Goal: Information Seeking & Learning: Learn about a topic

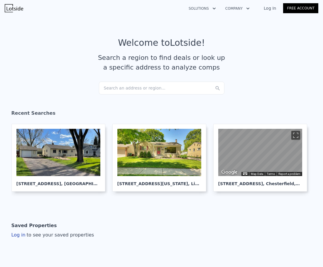
click at [128, 87] on div "Search an address or region..." at bounding box center [162, 88] width 126 height 13
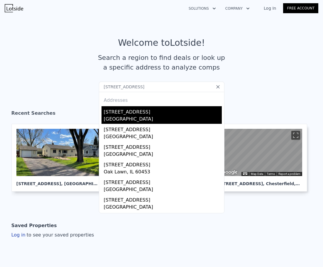
type input "8921 Park Ave"
click at [160, 112] on div "8921 Park Ave" at bounding box center [163, 110] width 118 height 9
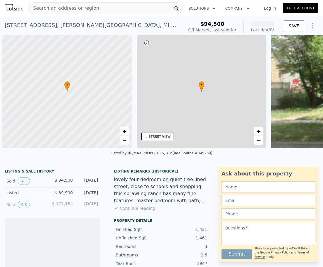
scroll to position [0, 2]
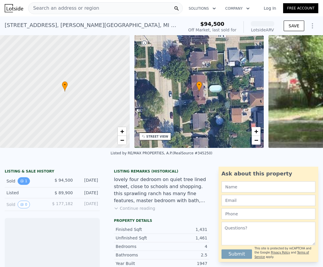
click at [22, 182] on icon "View historical data" at bounding box center [22, 181] width 2 height 2
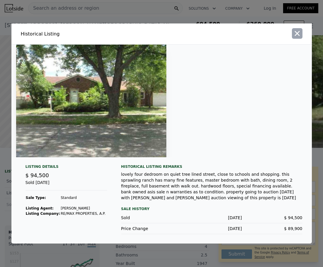
click at [298, 36] on icon "button" at bounding box center [297, 33] width 8 height 8
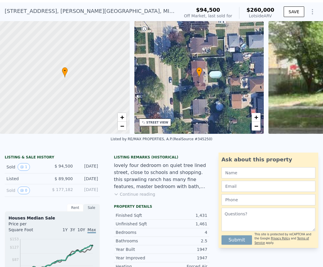
scroll to position [2, 0]
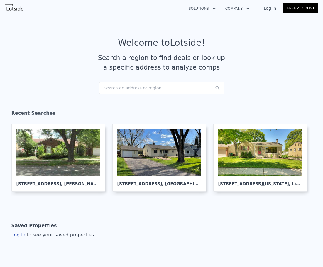
click at [153, 89] on div "Search an address or region..." at bounding box center [162, 88] width 126 height 13
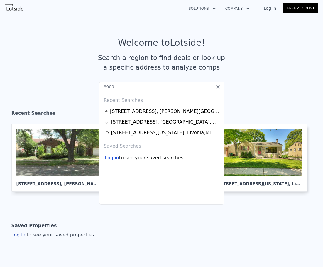
click at [130, 88] on input "8909" at bounding box center [162, 87] width 126 height 11
paste input "Park Ave"
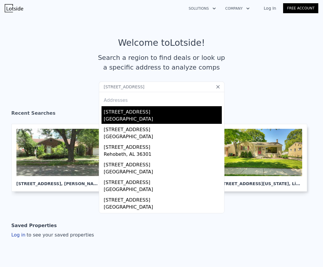
type input "8909 Park Ave"
click at [167, 119] on div "Allen Park, MI 48101" at bounding box center [163, 120] width 118 height 8
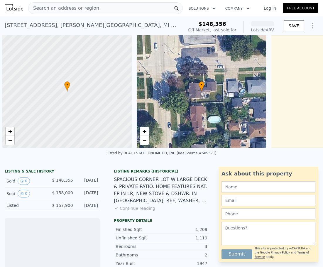
scroll to position [0, 2]
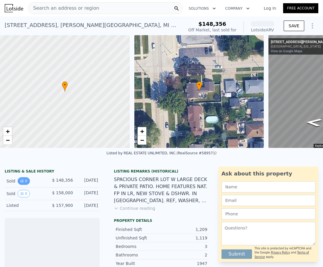
click at [22, 185] on button "0" at bounding box center [24, 181] width 12 height 8
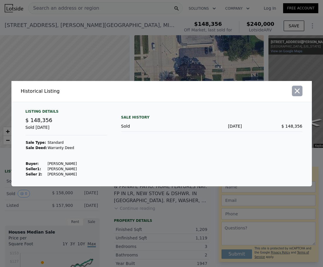
click at [296, 90] on icon "button" at bounding box center [296, 90] width 5 height 5
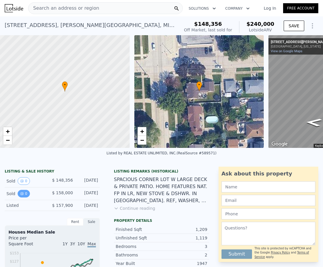
click at [22, 195] on icon "View historical data" at bounding box center [22, 193] width 2 height 2
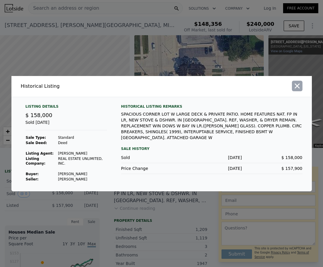
click at [299, 88] on icon "button" at bounding box center [296, 85] width 5 height 5
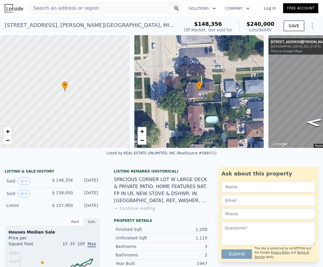
click at [114, 12] on div "Search an address or region" at bounding box center [105, 8] width 155 height 12
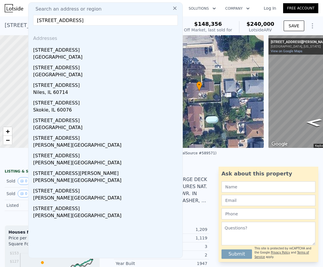
type input "8220 Park Ave"
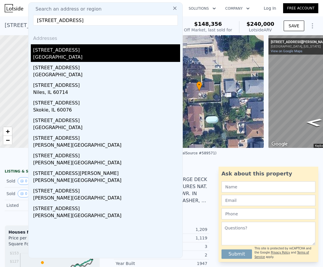
click at [104, 48] on div "8220 Park Ave" at bounding box center [106, 48] width 147 height 9
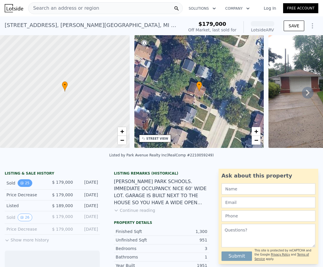
click at [28, 186] on button "25" at bounding box center [25, 183] width 14 height 8
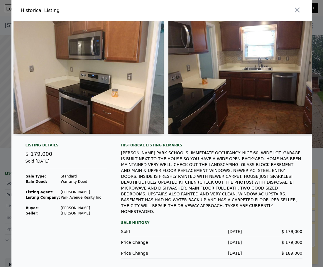
scroll to position [0, 2050]
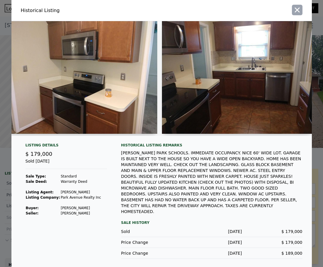
click at [298, 11] on icon "button" at bounding box center [297, 10] width 8 height 8
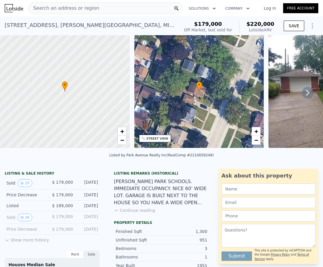
click at [108, 9] on div "Search an address or region" at bounding box center [105, 8] width 155 height 12
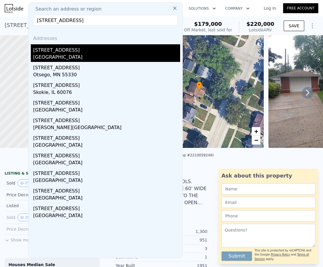
type input "8230 Park Ave"
click at [108, 46] on div "8230 Park Ave" at bounding box center [106, 48] width 147 height 9
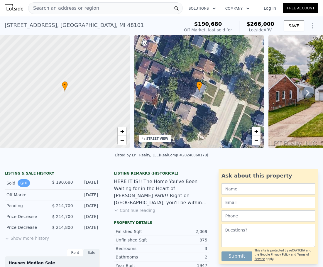
click at [27, 187] on button "0" at bounding box center [24, 183] width 12 height 8
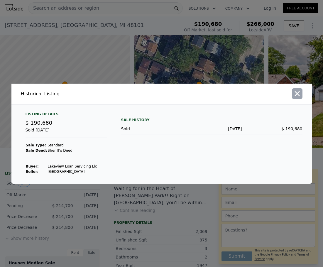
click at [296, 94] on icon "button" at bounding box center [297, 93] width 8 height 8
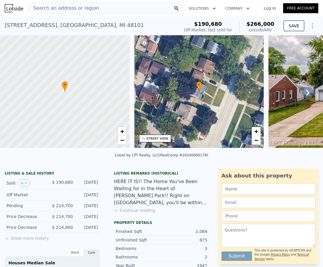
drag, startPoint x: 40, startPoint y: 242, endPoint x: 44, endPoint y: 221, distance: 21.2
click at [40, 241] on button "Show more history" at bounding box center [27, 237] width 44 height 8
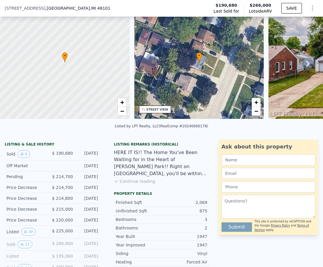
scroll to position [27, 0]
click at [27, 233] on button "30" at bounding box center [28, 232] width 14 height 8
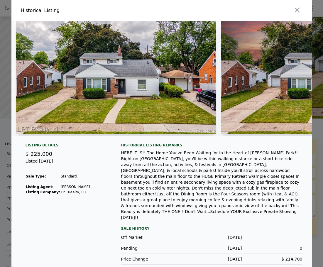
drag, startPoint x: 35, startPoint y: 135, endPoint x: 74, endPoint y: 132, distance: 39.7
click at [74, 132] on div at bounding box center [113, 78] width 205 height 115
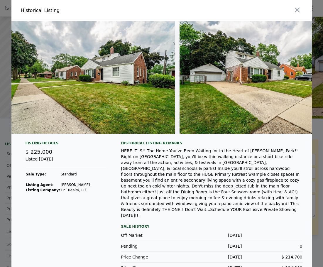
scroll to position [0, 0]
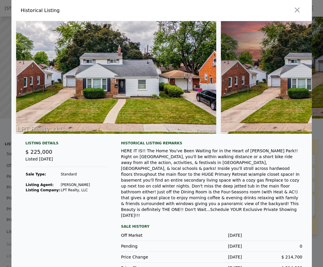
click at [293, 11] on icon "button" at bounding box center [297, 10] width 8 height 8
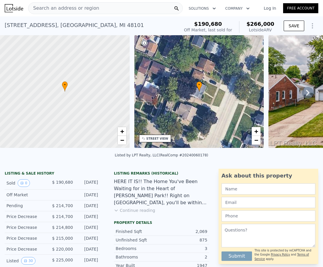
click at [109, 5] on div "Search an address or region" at bounding box center [105, 8] width 155 height 12
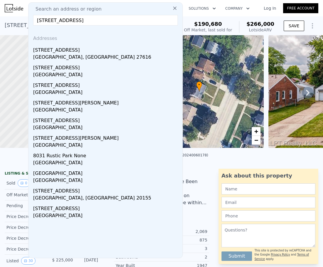
drag, startPoint x: 100, startPoint y: 25, endPoint x: 28, endPoint y: 25, distance: 71.8
click at [108, 16] on input "8031 park ave a" at bounding box center [105, 20] width 145 height 11
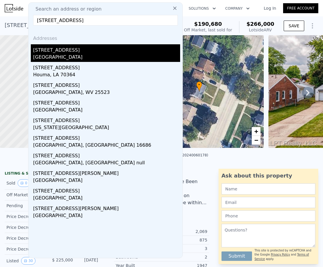
type input "8018 park ave"
click at [101, 51] on div "[STREET_ADDRESS]" at bounding box center [106, 48] width 147 height 9
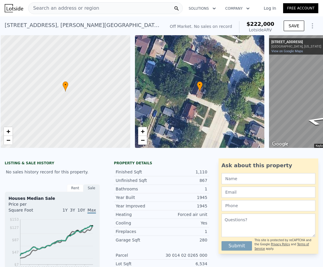
scroll to position [0, 2]
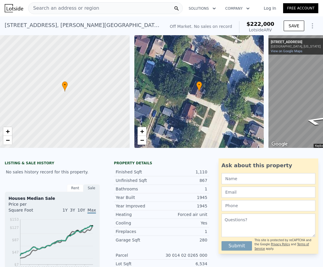
click at [124, 8] on div "Search an address or region" at bounding box center [105, 8] width 155 height 12
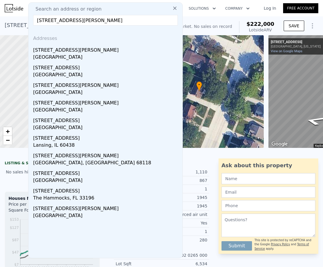
type input "[STREET_ADDRESS][PERSON_NAME]"
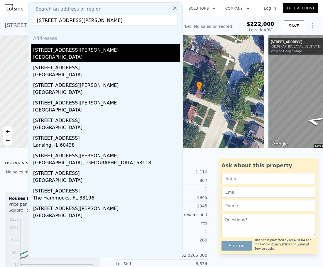
click at [119, 47] on div "[STREET_ADDRESS][PERSON_NAME]" at bounding box center [106, 48] width 147 height 9
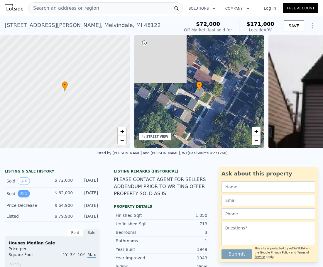
click at [21, 195] on icon "View historical data" at bounding box center [22, 194] width 4 height 4
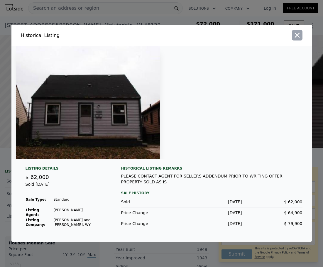
click at [299, 39] on icon "button" at bounding box center [297, 35] width 8 height 8
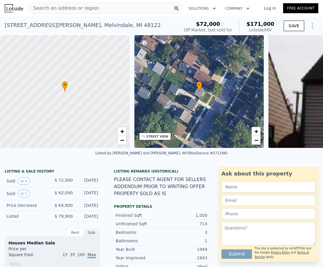
click at [129, 10] on div "Search an address or region" at bounding box center [105, 8] width 155 height 12
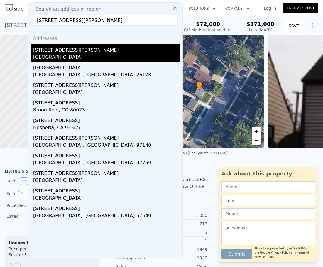
type input "[STREET_ADDRESS][PERSON_NAME]"
click at [115, 53] on div "[STREET_ADDRESS][PERSON_NAME]" at bounding box center [106, 48] width 147 height 9
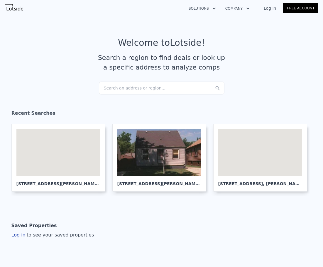
click at [116, 87] on div "Search an address or region..." at bounding box center [162, 88] width 126 height 13
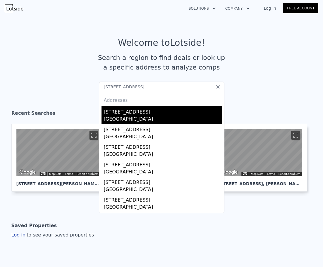
type input "[STREET_ADDRESS]"
click at [159, 113] on div "[STREET_ADDRESS]" at bounding box center [163, 110] width 118 height 9
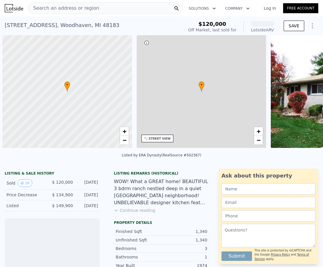
scroll to position [0, 2]
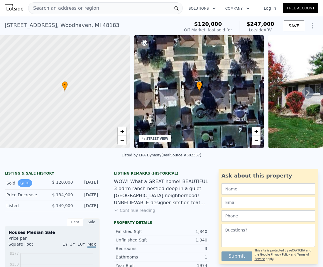
click at [27, 186] on button "10" at bounding box center [25, 183] width 14 height 8
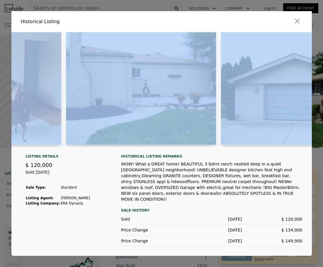
scroll to position [0, 1053]
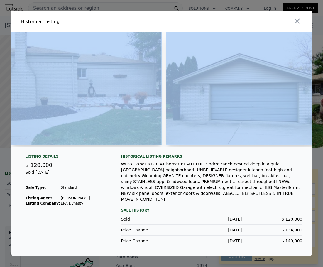
drag, startPoint x: 53, startPoint y: 152, endPoint x: 303, endPoint y: 144, distance: 250.8
click at [303, 144] on div at bounding box center [161, 89] width 300 height 115
click at [296, 22] on icon "button" at bounding box center [296, 21] width 5 height 5
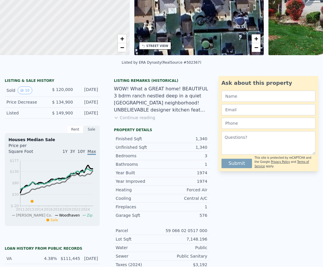
scroll to position [2, 0]
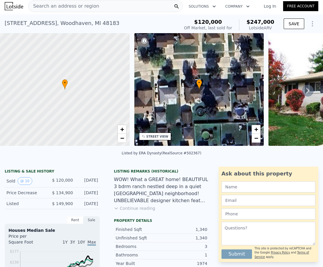
click at [80, 7] on span "Search an address or region" at bounding box center [63, 6] width 71 height 7
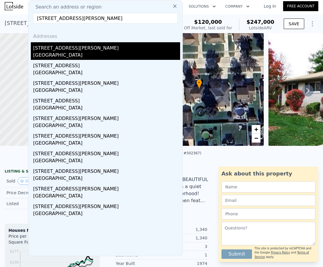
type input "[STREET_ADDRESS][PERSON_NAME]"
click at [101, 49] on div "[STREET_ADDRESS][PERSON_NAME]" at bounding box center [106, 46] width 147 height 9
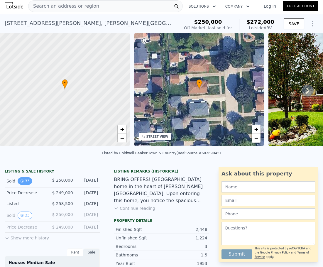
click at [25, 184] on button "33" at bounding box center [25, 181] width 14 height 8
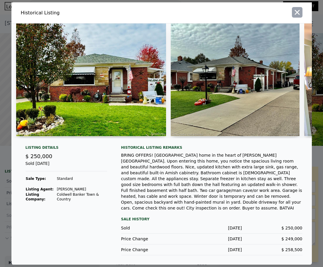
click at [294, 16] on icon "button" at bounding box center [297, 12] width 8 height 8
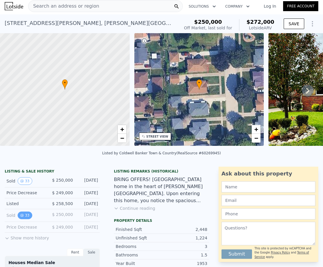
click at [20, 217] on icon "View historical data" at bounding box center [22, 215] width 4 height 4
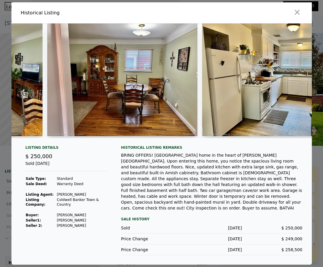
scroll to position [0, 577]
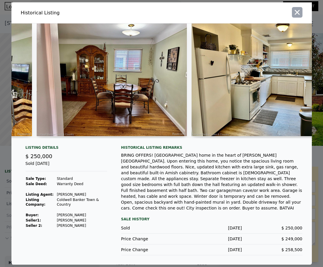
click at [294, 16] on icon "button" at bounding box center [297, 12] width 8 height 8
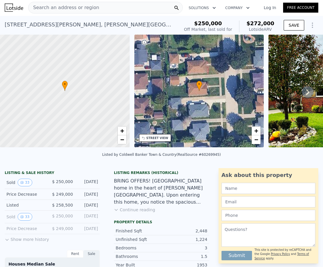
scroll to position [0, 0]
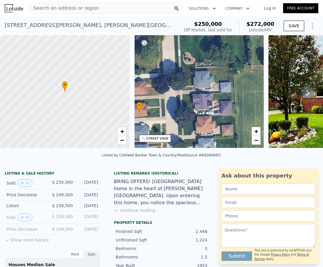
drag, startPoint x: 238, startPoint y: 102, endPoint x: 179, endPoint y: 123, distance: 63.2
click at [179, 123] on div "• + −" at bounding box center [199, 91] width 130 height 113
click at [257, 140] on span "−" at bounding box center [256, 139] width 4 height 7
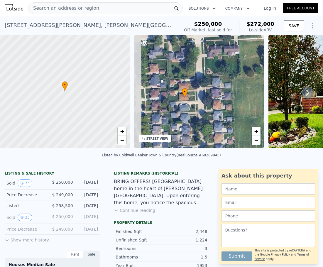
drag, startPoint x: 188, startPoint y: 106, endPoint x: 203, endPoint y: 102, distance: 15.7
click at [203, 102] on div "• + −" at bounding box center [199, 91] width 130 height 113
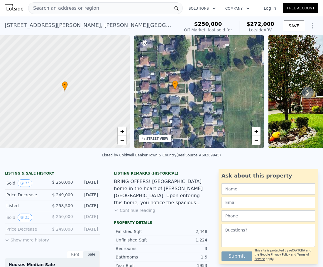
drag, startPoint x: 183, startPoint y: 100, endPoint x: 177, endPoint y: 93, distance: 10.0
click at [177, 93] on div "• + −" at bounding box center [199, 91] width 130 height 113
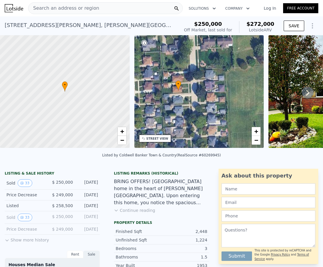
click at [113, 11] on div "Search an address or region" at bounding box center [105, 8] width 155 height 12
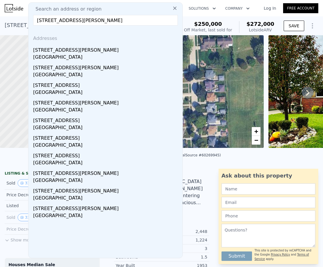
type input "[STREET_ADDRESS][PERSON_NAME]"
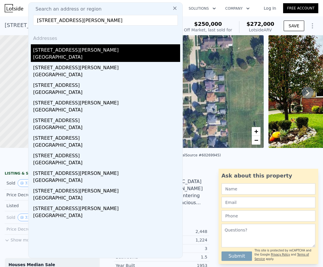
click at [78, 47] on div "[STREET_ADDRESS][PERSON_NAME]" at bounding box center [106, 48] width 147 height 9
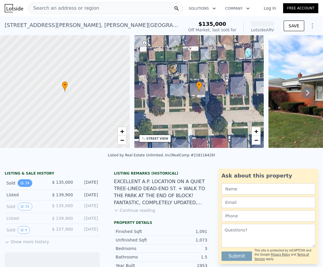
click at [25, 187] on button "34" at bounding box center [25, 183] width 14 height 8
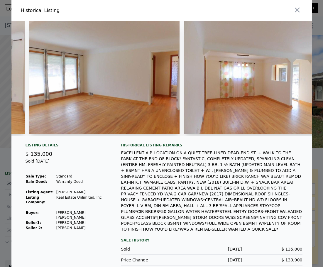
scroll to position [0, 1621]
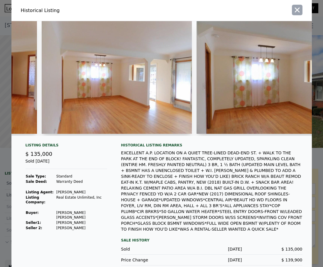
click at [296, 10] on icon "button" at bounding box center [297, 10] width 8 height 8
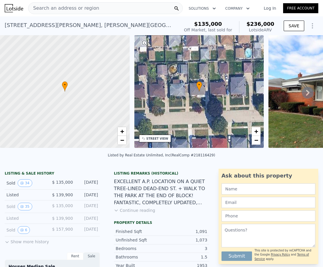
click at [99, 9] on div "Search an address or region" at bounding box center [105, 8] width 155 height 12
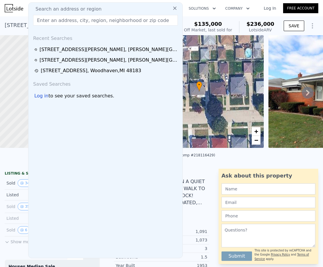
type input "[STREET_ADDRESS]"
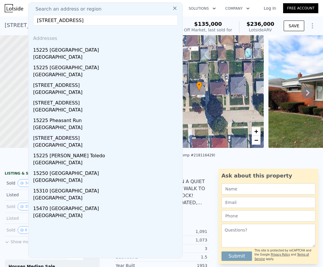
click at [93, 55] on div "[GEOGRAPHIC_DATA]" at bounding box center [106, 58] width 147 height 8
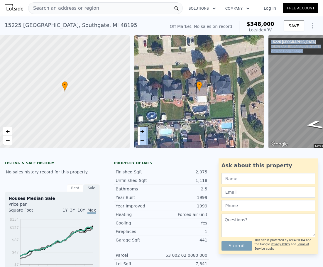
drag, startPoint x: 65, startPoint y: 152, endPoint x: 107, endPoint y: 151, distance: 41.9
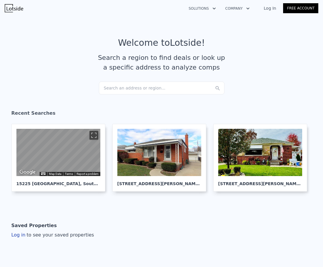
click at [127, 90] on div "Search an address or region..." at bounding box center [162, 88] width 126 height 13
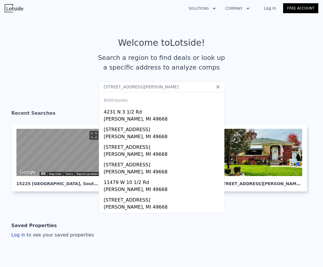
click at [117, 85] on input "[STREET_ADDRESS][PERSON_NAME]" at bounding box center [162, 87] width 126 height 11
paste input "[STREET_ADDRESS]"
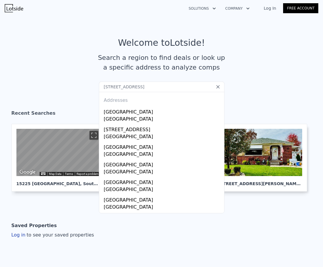
type input "[STREET_ADDRESS]"
click at [133, 107] on div "[GEOGRAPHIC_DATA]" at bounding box center [163, 110] width 118 height 9
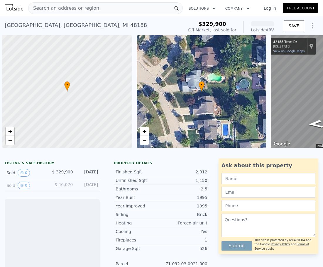
scroll to position [0, 2]
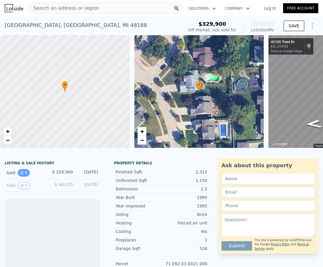
click at [23, 177] on button "0" at bounding box center [24, 173] width 12 height 8
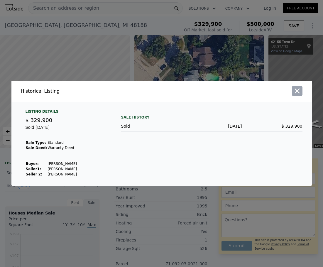
click at [292, 88] on button "button" at bounding box center [297, 91] width 11 height 11
